Goal: Task Accomplishment & Management: Manage account settings

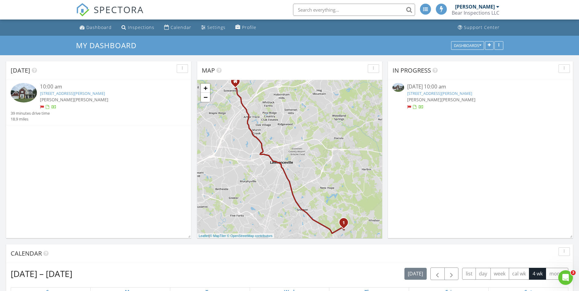
scroll to position [244, 0]
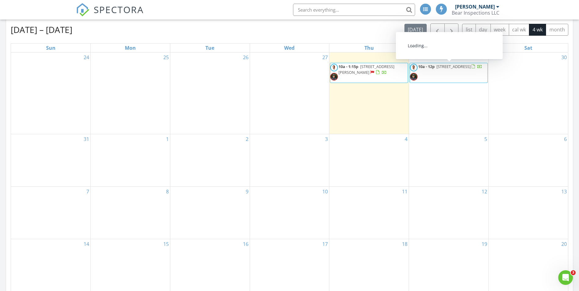
click at [447, 69] on span "5391 Fox Valley Trce, Stone Mountain 30088" at bounding box center [453, 66] width 34 height 5
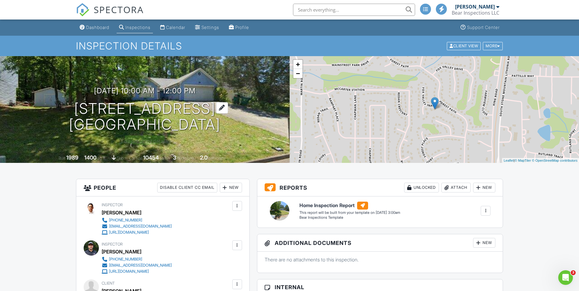
click at [184, 111] on h1 "[STREET_ADDRESS] [GEOGRAPHIC_DATA], GA 30088" at bounding box center [144, 117] width 151 height 32
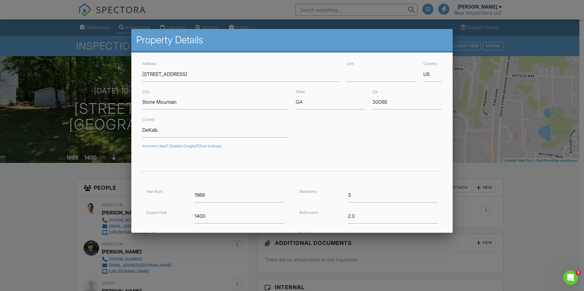
drag, startPoint x: 20, startPoint y: 165, endPoint x: 24, endPoint y: 167, distance: 3.9
click at [20, 166] on div at bounding box center [292, 151] width 584 height 364
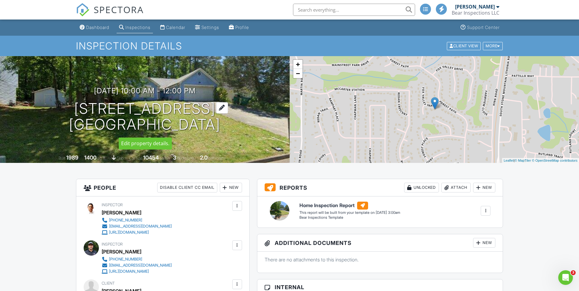
click at [113, 109] on h1 "[STREET_ADDRESS] [GEOGRAPHIC_DATA], GA 30088" at bounding box center [144, 117] width 151 height 32
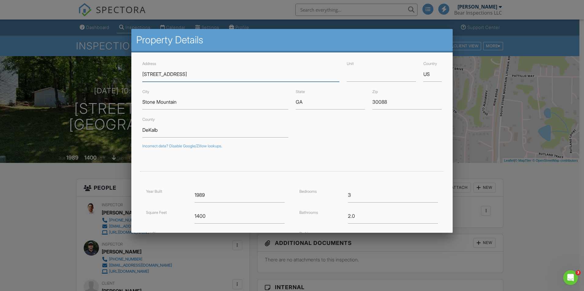
click at [174, 74] on input "[STREET_ADDRESS]" at bounding box center [240, 74] width 197 height 15
drag, startPoint x: 194, startPoint y: 73, endPoint x: 96, endPoint y: 81, distance: 98.9
click at [50, 109] on div at bounding box center [292, 151] width 584 height 364
